Goal: Task Accomplishment & Management: Complete application form

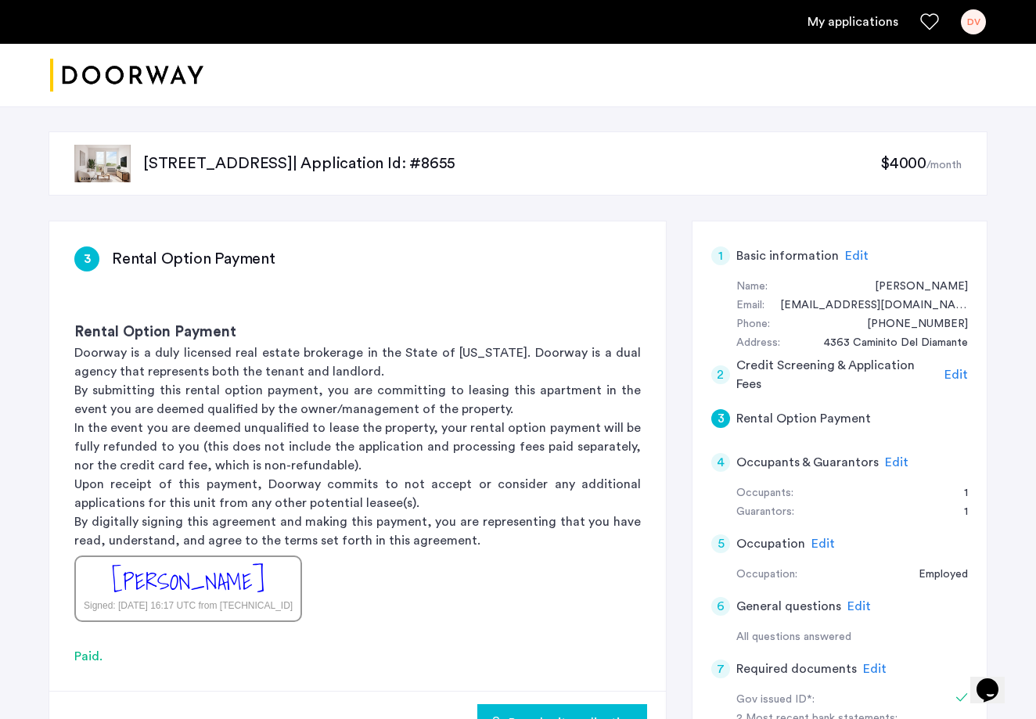
click at [845, 31] on ul "My applications DV" at bounding box center [518, 21] width 936 height 25
click at [842, 23] on link "My applications" at bounding box center [852, 22] width 91 height 19
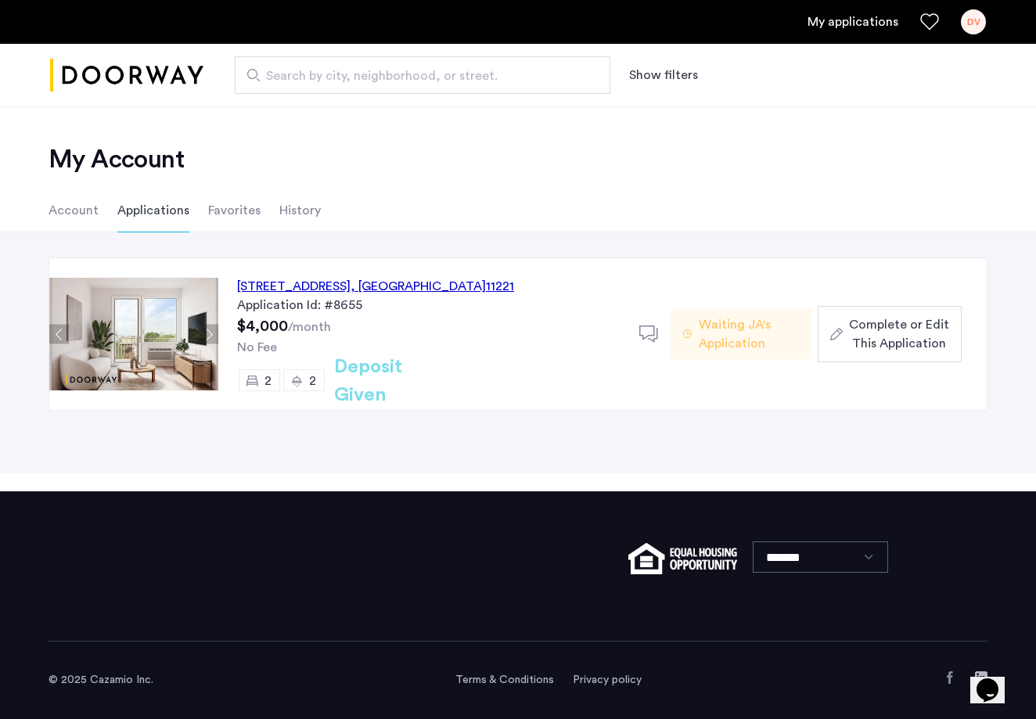
click at [888, 340] on span "Complete or Edit This Application" at bounding box center [899, 334] width 100 height 38
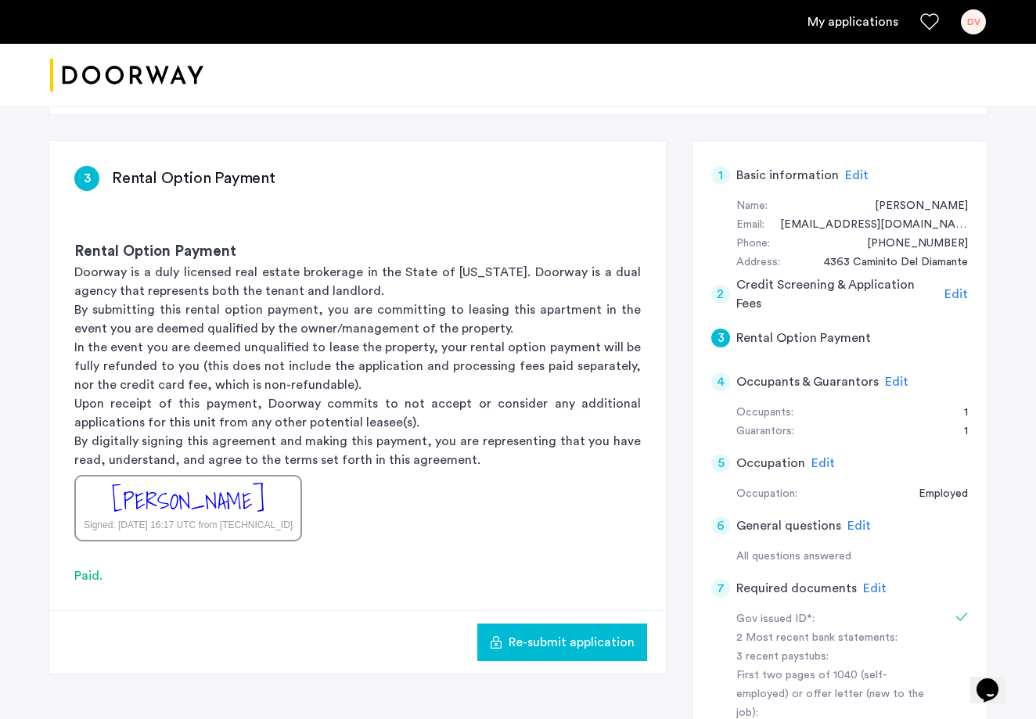
scroll to position [84, 0]
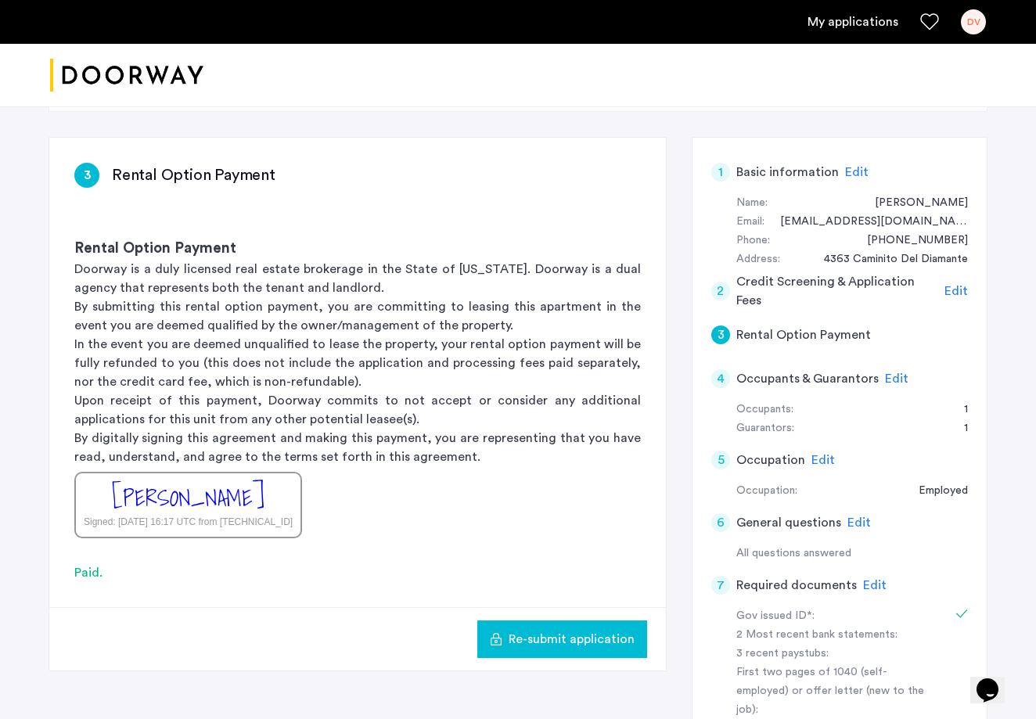
click at [886, 376] on span "Edit" at bounding box center [896, 378] width 23 height 13
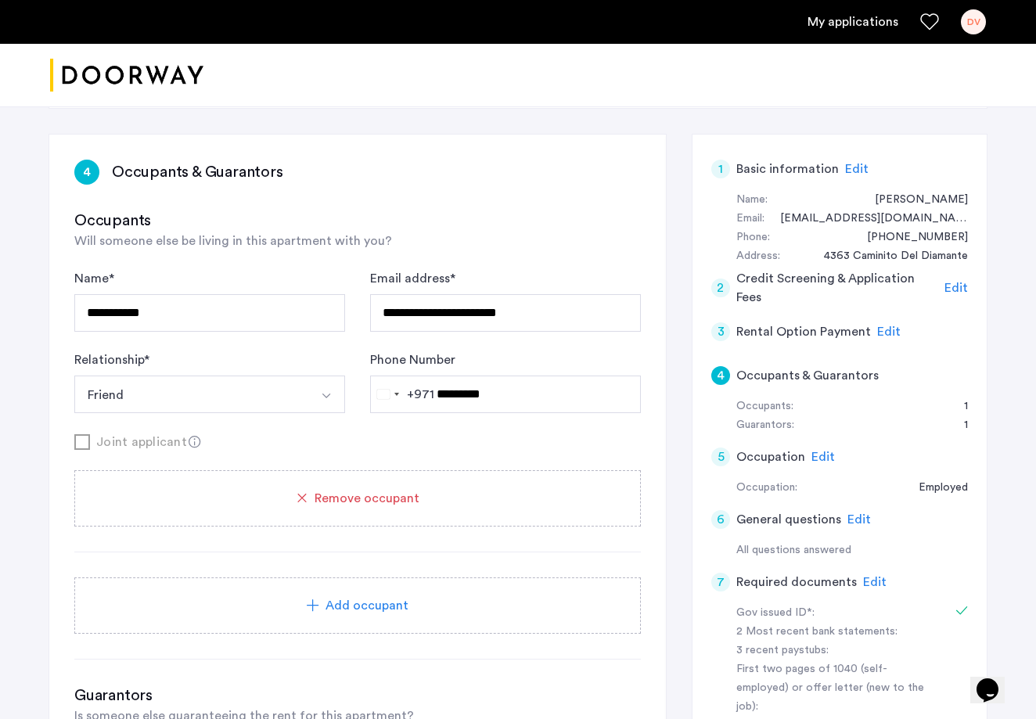
scroll to position [87, 0]
click at [191, 440] on icon at bounding box center [195, 442] width 13 height 13
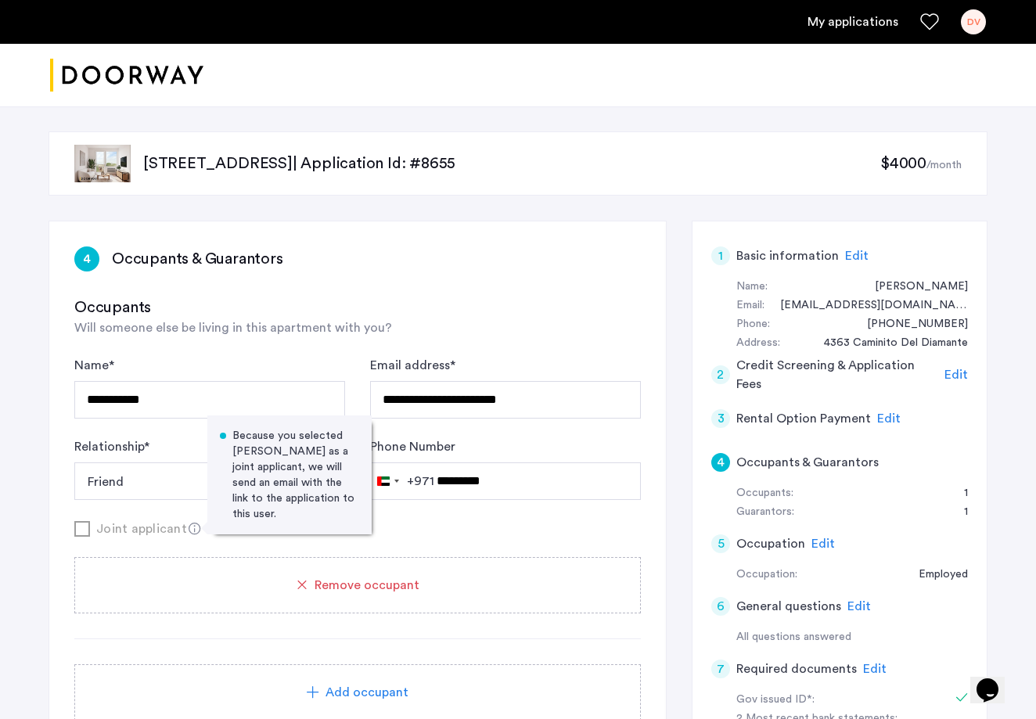
scroll to position [0, 0]
click at [719, 254] on div "1" at bounding box center [720, 255] width 19 height 19
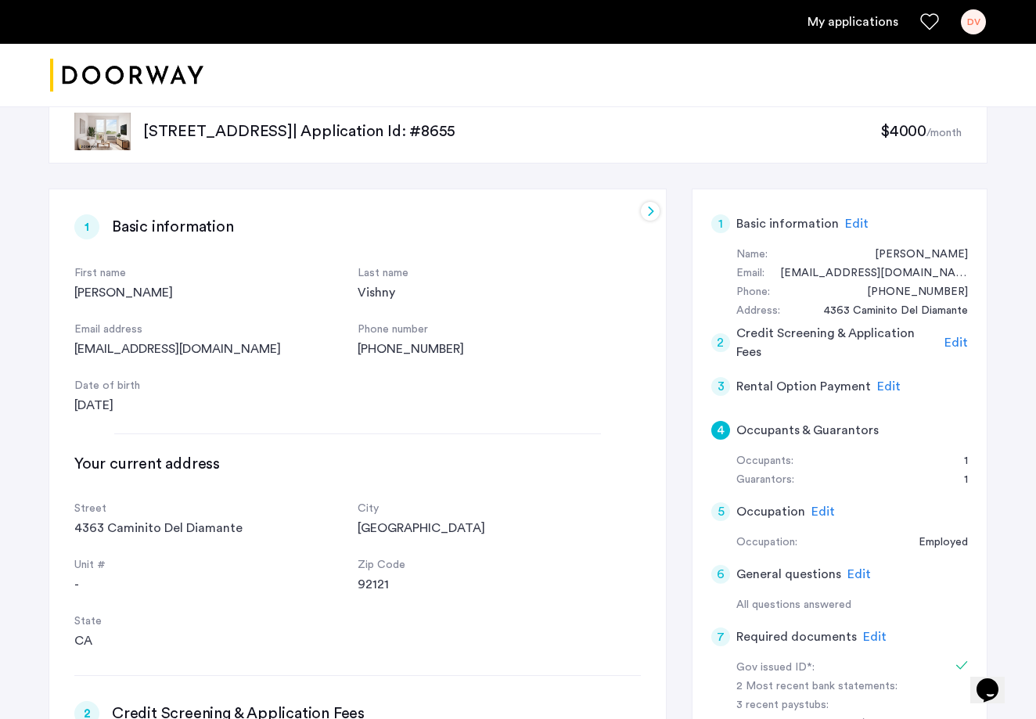
scroll to position [35, 0]
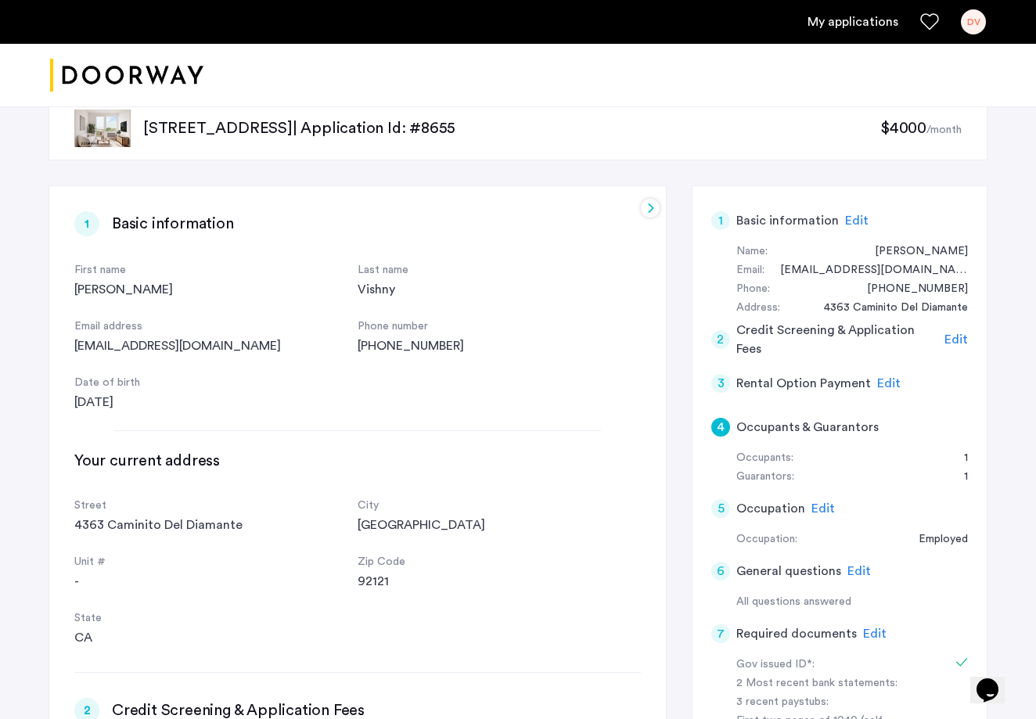
click at [725, 335] on div "2" at bounding box center [720, 339] width 19 height 19
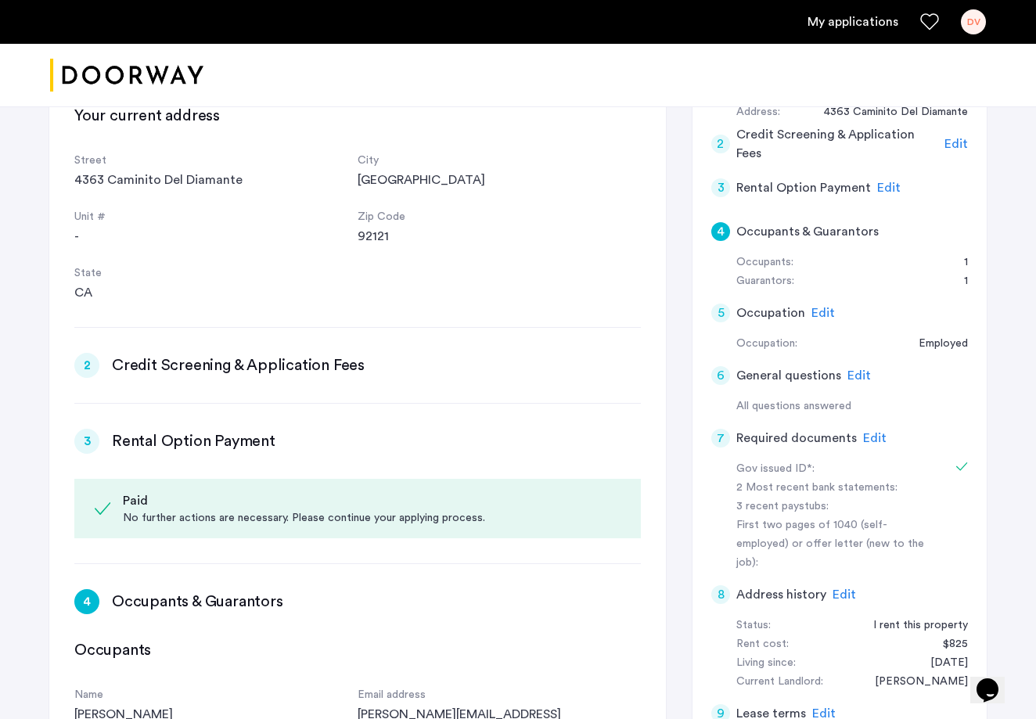
scroll to position [239, 0]
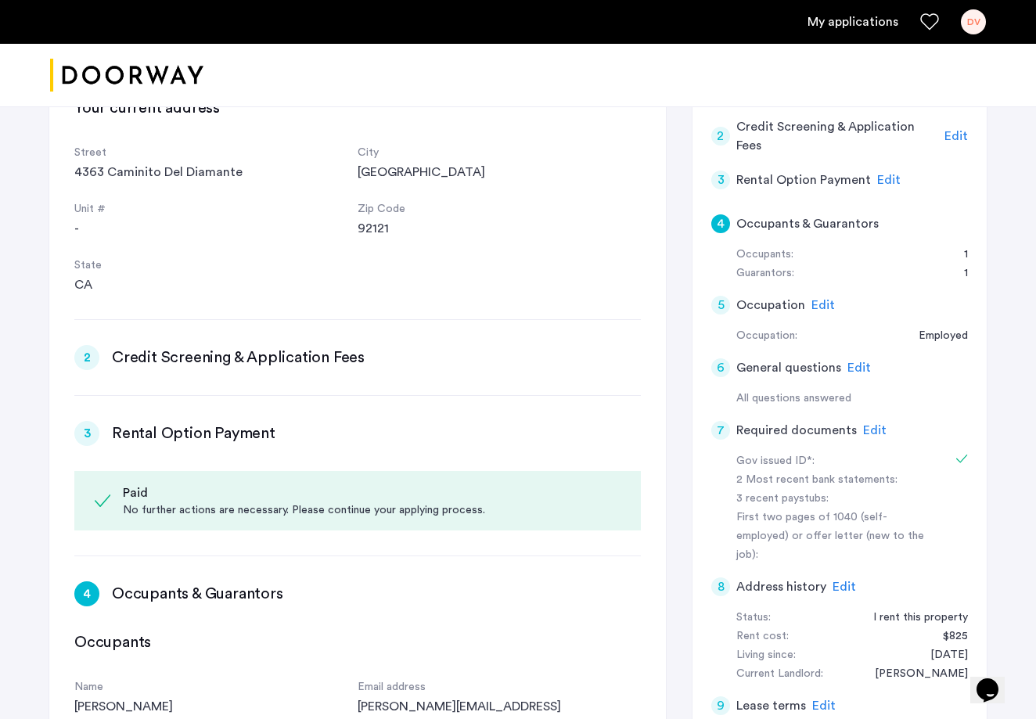
click at [813, 300] on span "Edit" at bounding box center [822, 305] width 23 height 13
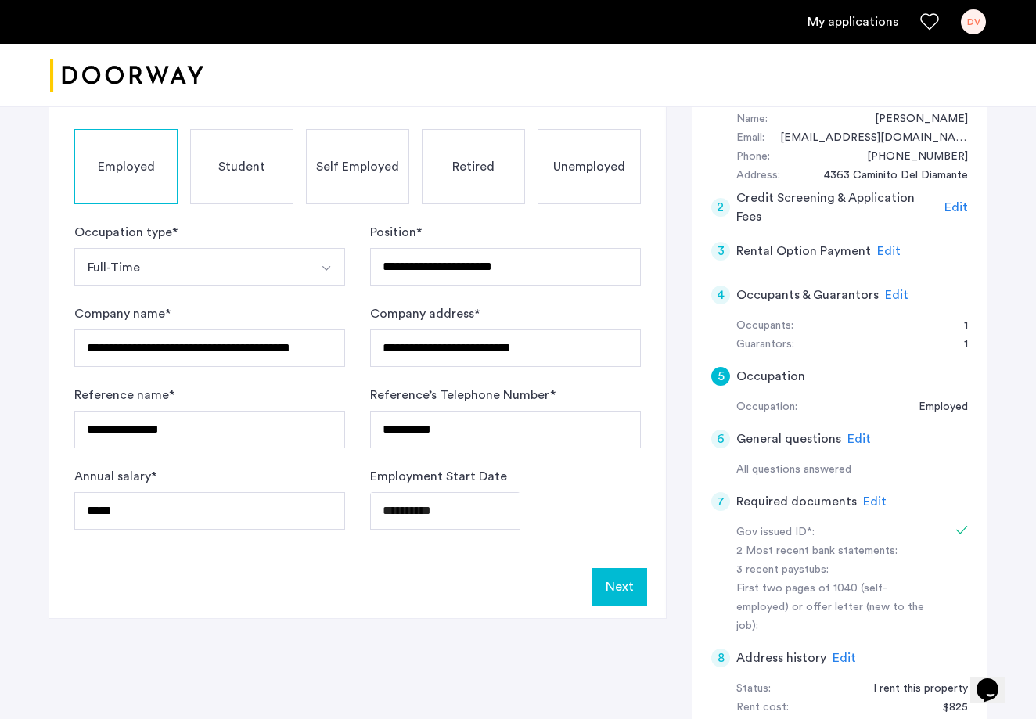
scroll to position [168, 0]
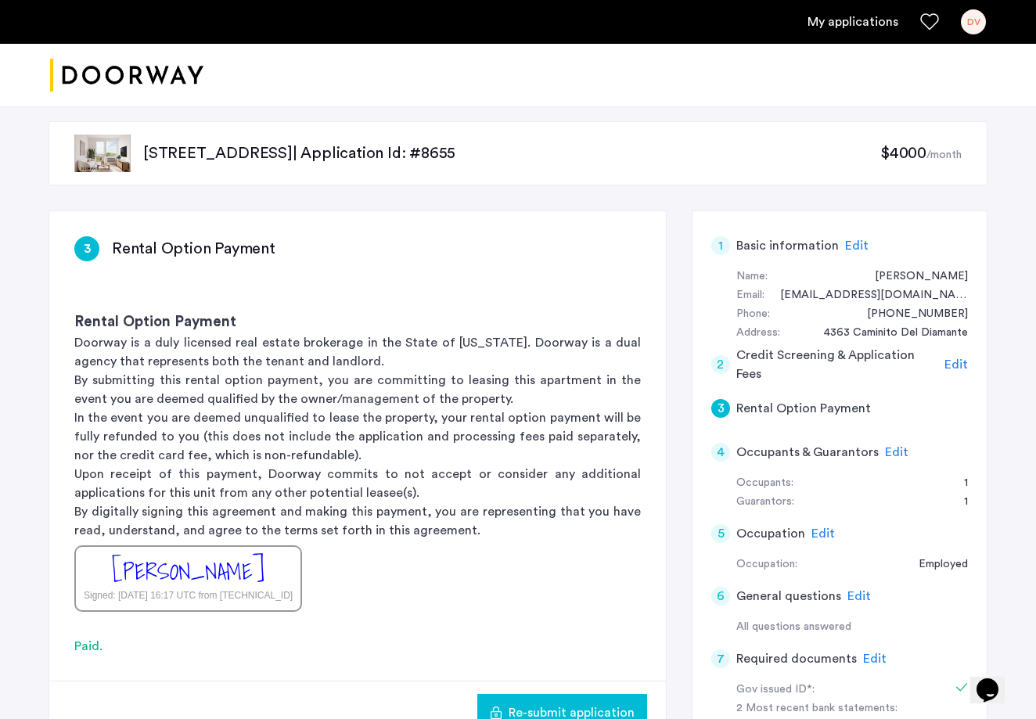
scroll to position [15, 0]
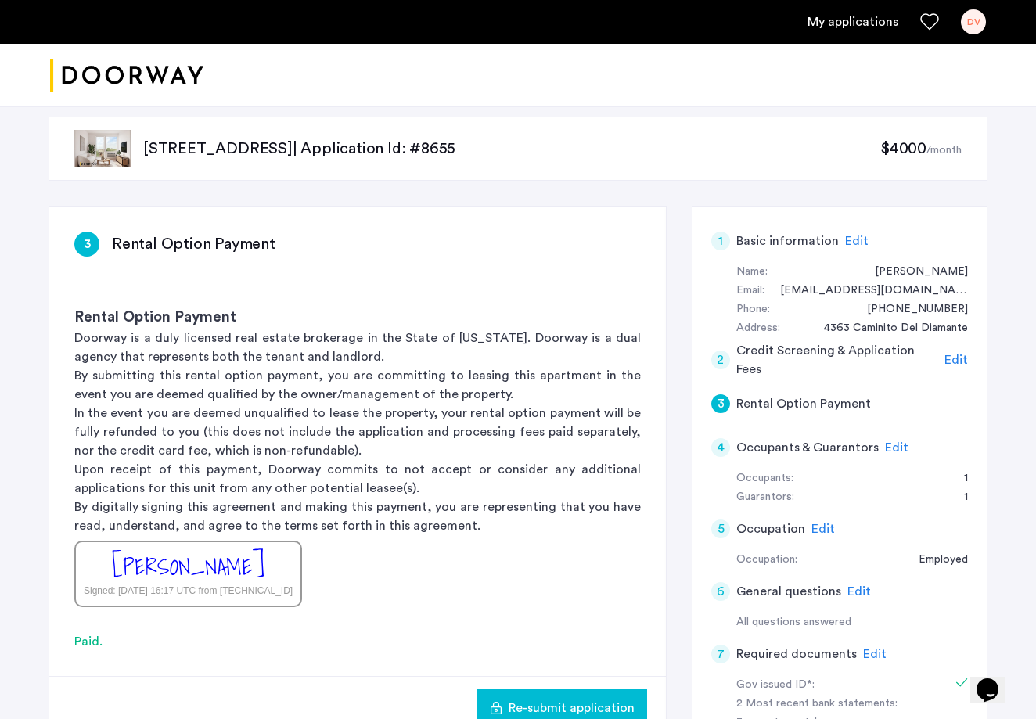
click at [818, 523] on span "Edit" at bounding box center [822, 529] width 23 height 13
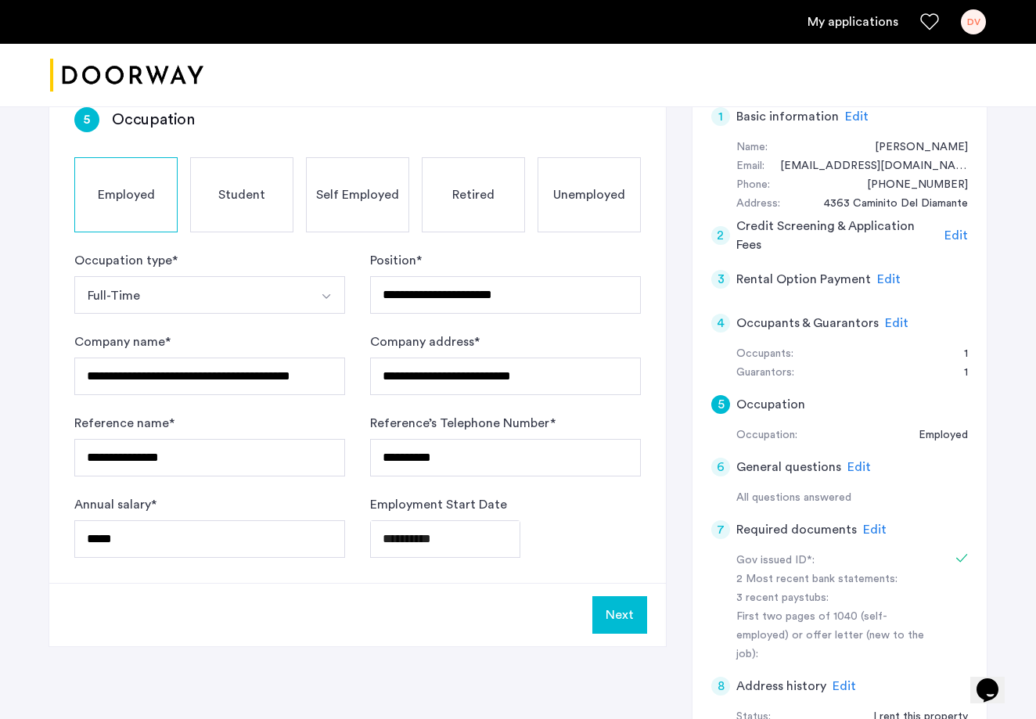
scroll to position [150, 0]
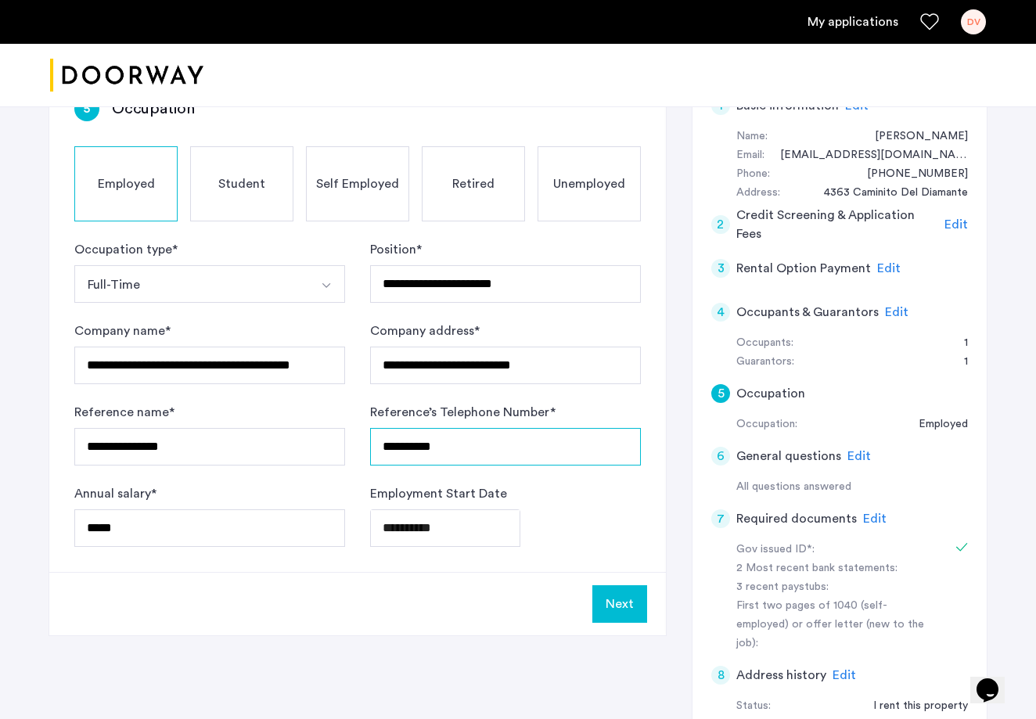
drag, startPoint x: 469, startPoint y: 451, endPoint x: 346, endPoint y: 451, distance: 123.6
click at [346, 451] on form "**********" at bounding box center [357, 393] width 566 height 307
type input "**********"
click at [609, 604] on button "Next" at bounding box center [619, 604] width 55 height 38
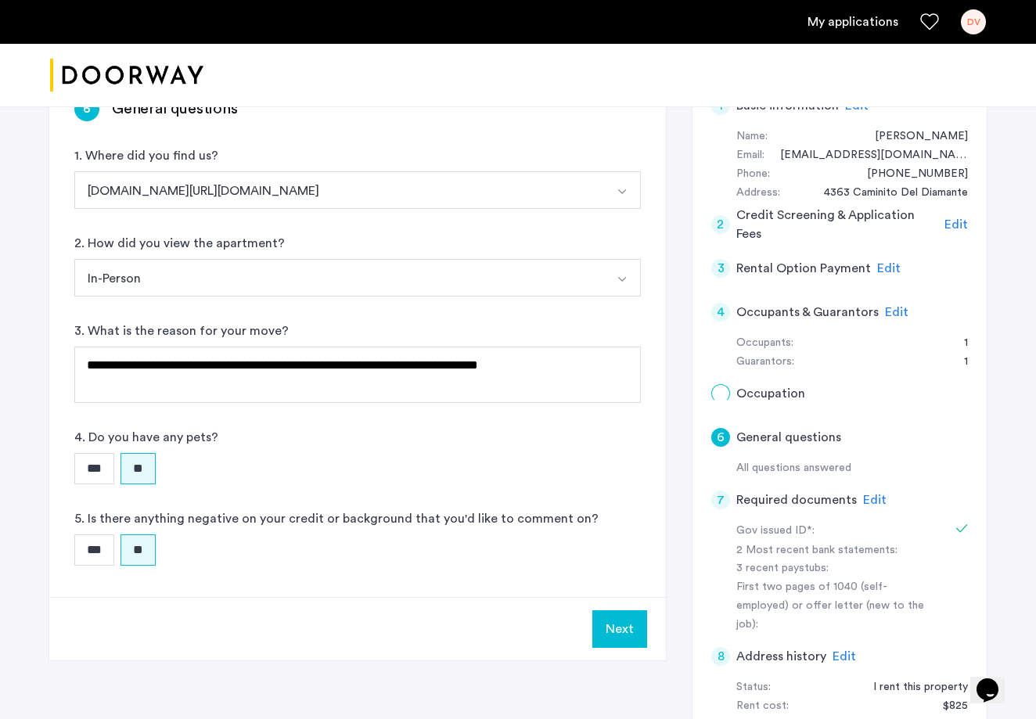
scroll to position [0, 0]
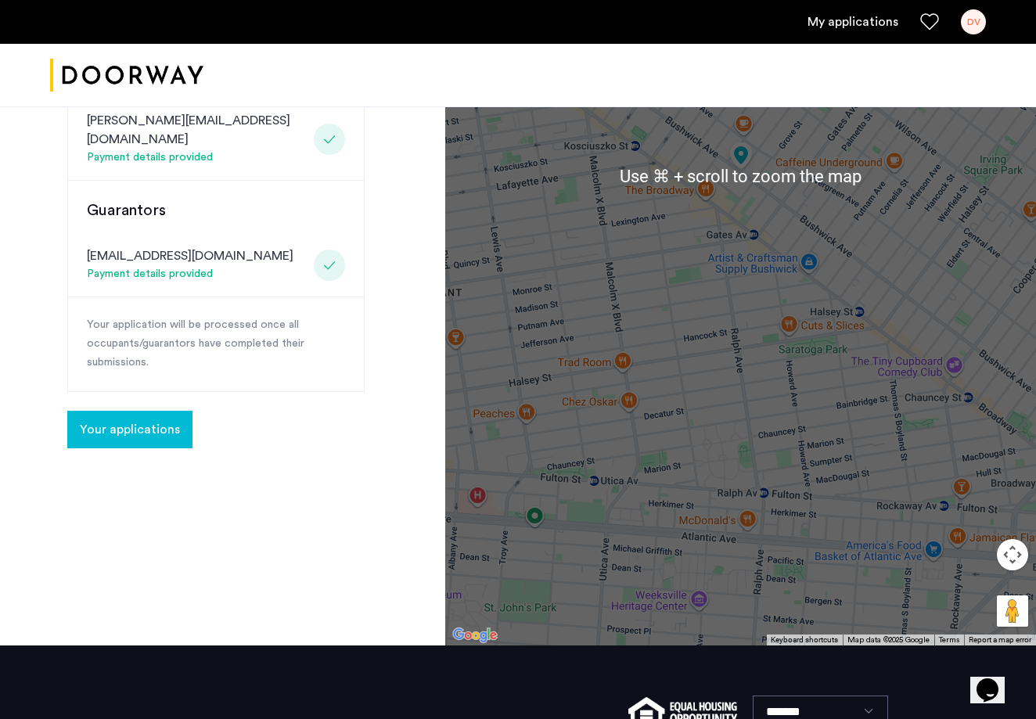
scroll to position [530, 0]
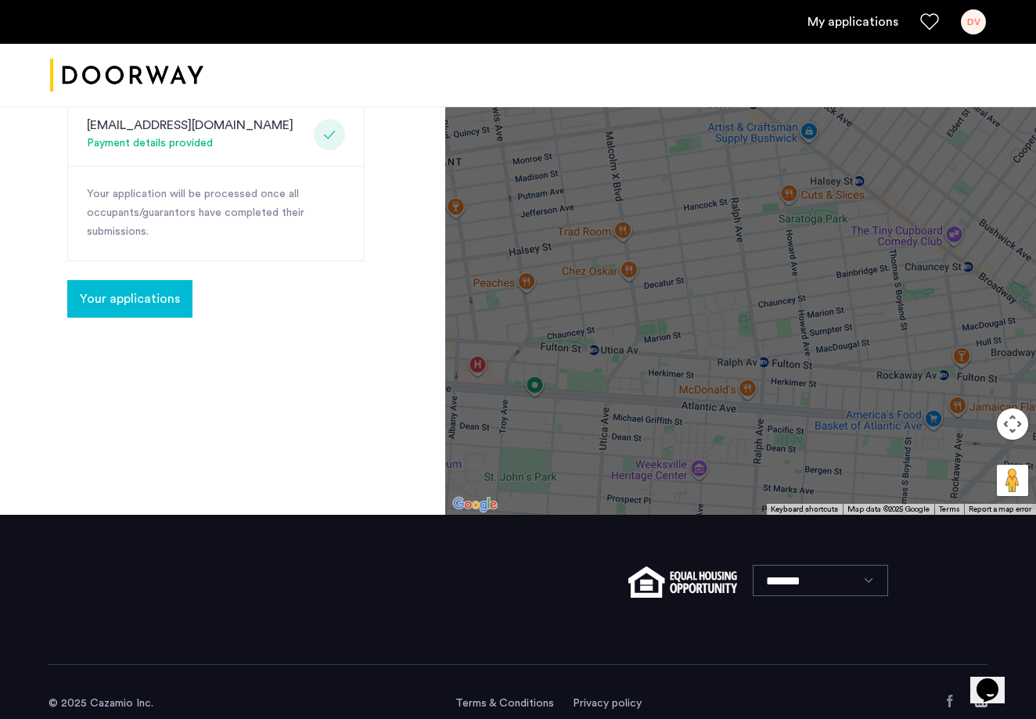
click at [835, 20] on link "My applications" at bounding box center [852, 22] width 91 height 19
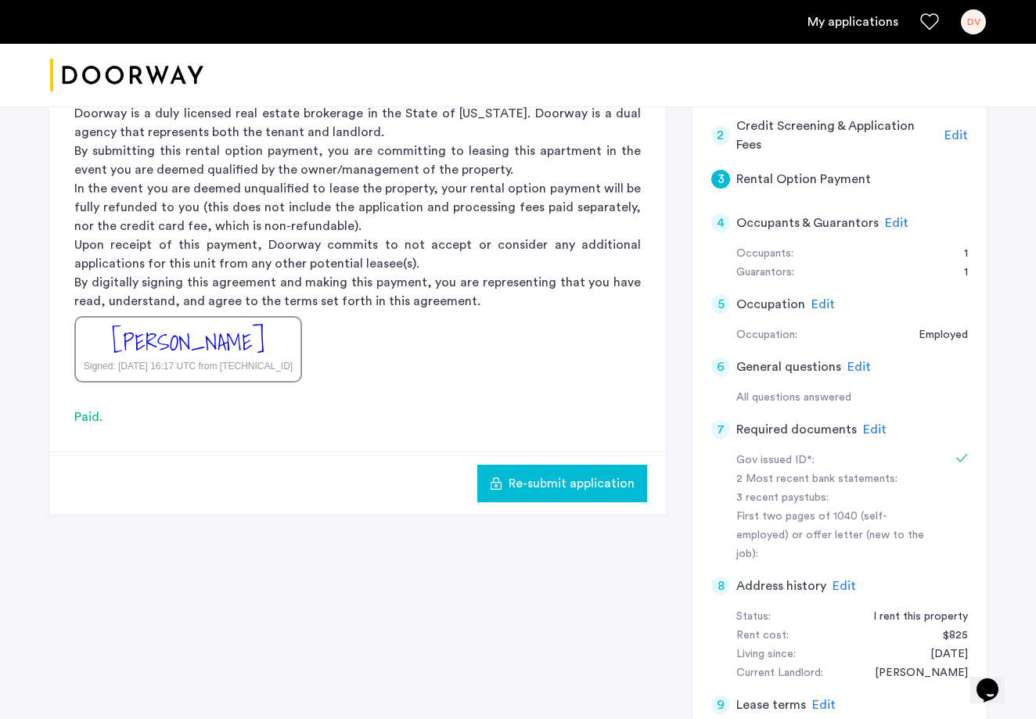
scroll to position [234, 0]
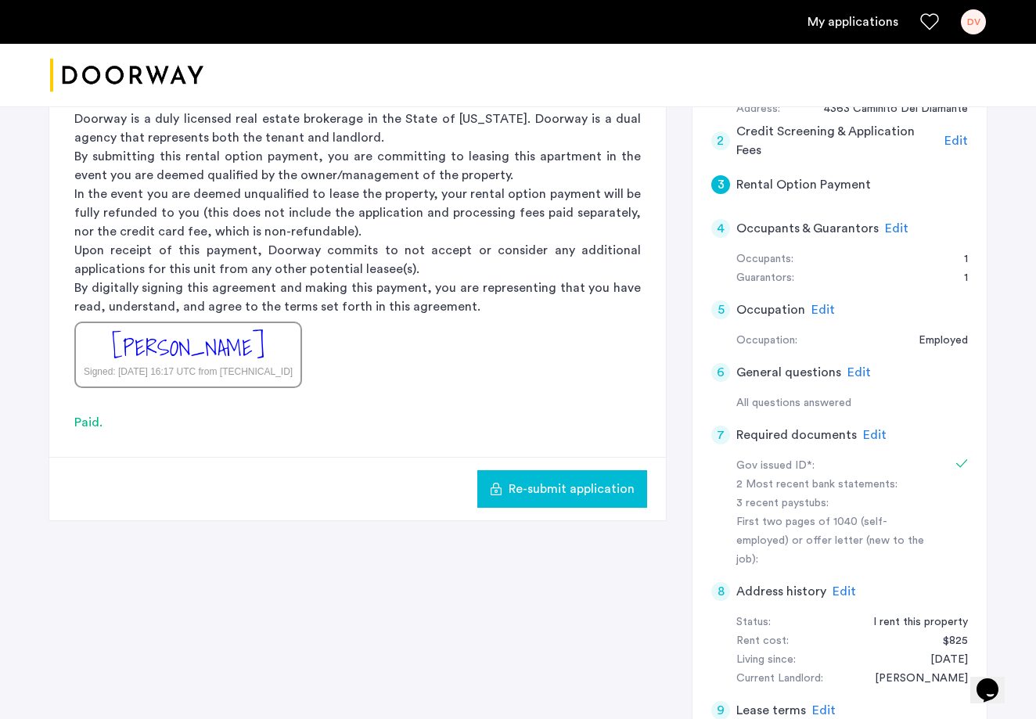
click at [531, 495] on span "Re-submit application" at bounding box center [572, 489] width 126 height 19
